Goal: Obtain resource: Obtain resource

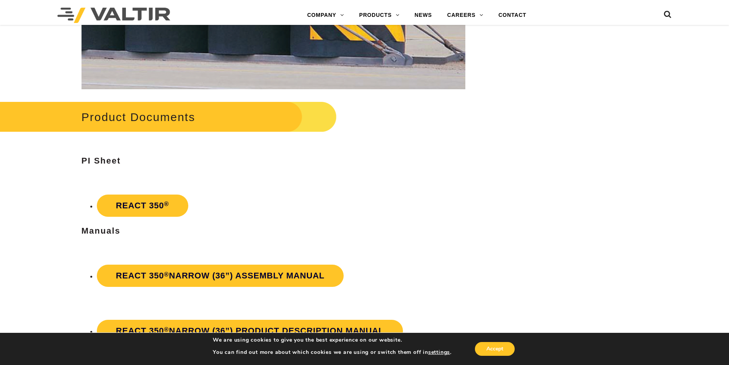
scroll to position [1264, 0]
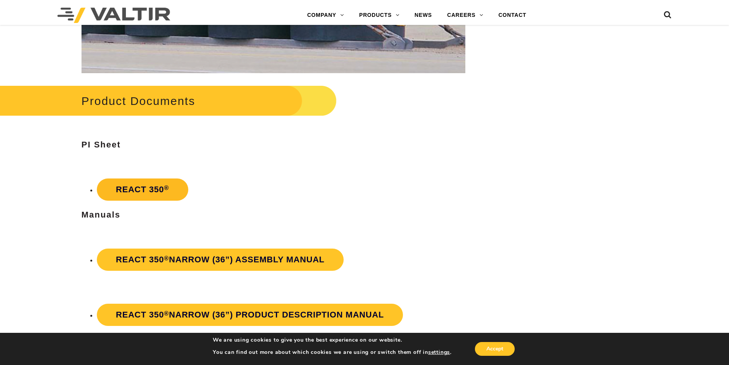
click at [151, 190] on link "REACT 350 ®" at bounding box center [143, 189] width 92 height 22
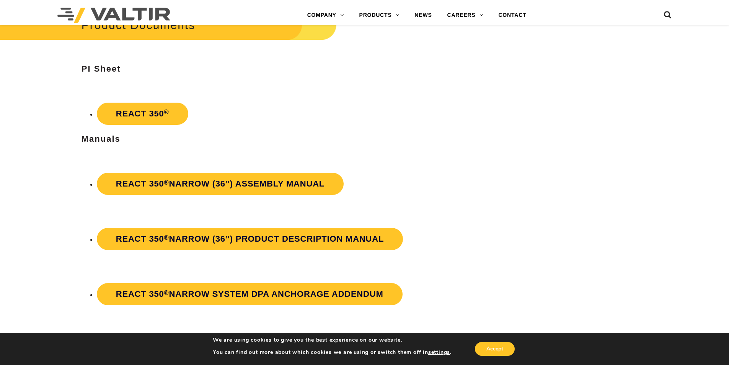
scroll to position [1340, 0]
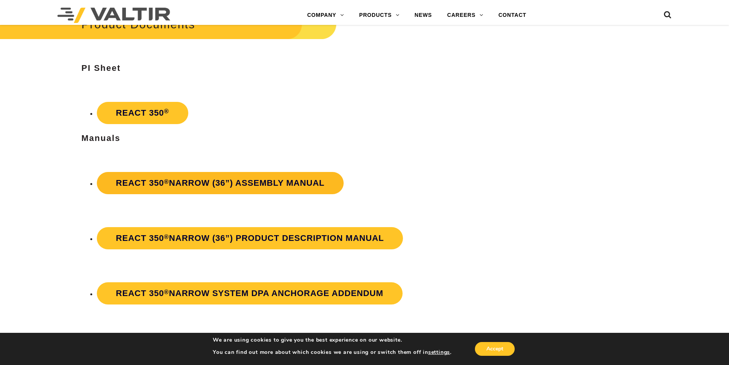
click at [288, 188] on link "REACT 350 ® Narrow (36”) Assembly Manual" at bounding box center [220, 183] width 247 height 22
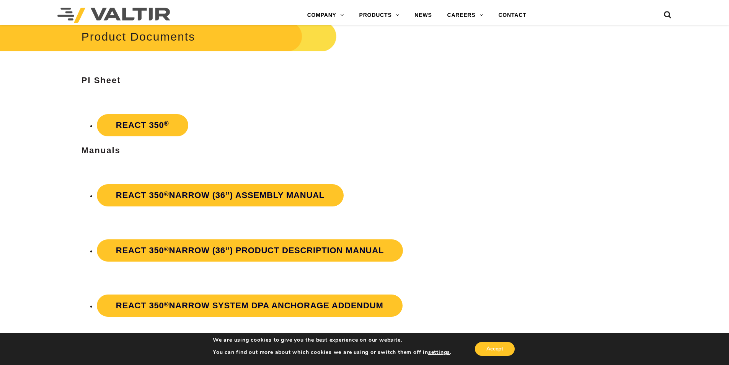
scroll to position [1340, 0]
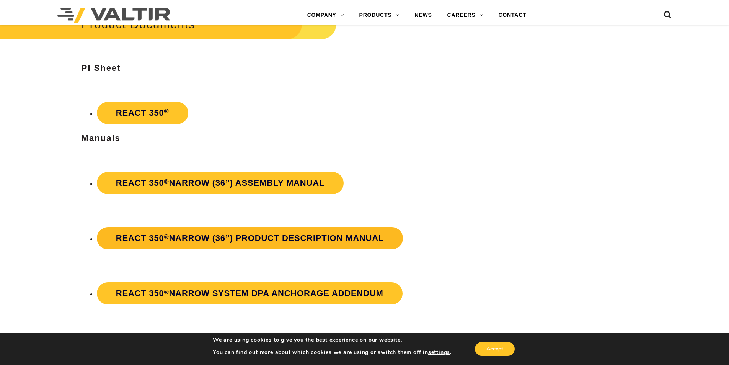
click at [227, 242] on strong "REACT 350 ® Narrow (36”) Product Description Manual" at bounding box center [250, 238] width 268 height 10
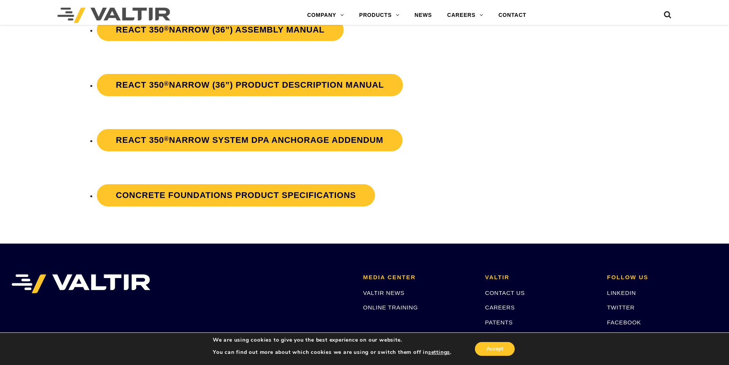
scroll to position [1455, 0]
